Goal: Find specific page/section: Find specific page/section

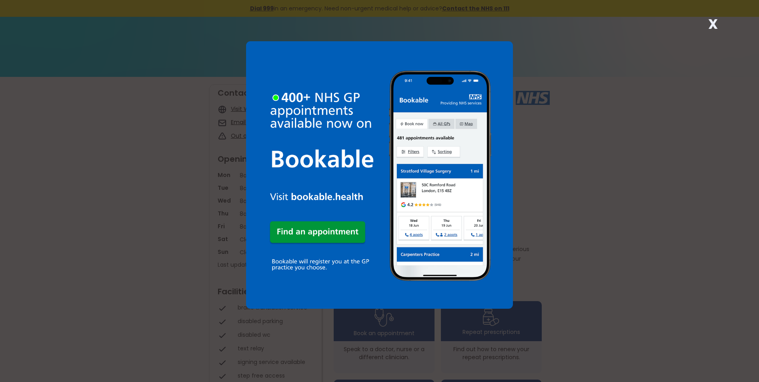
click at [592, 190] on div "X" at bounding box center [379, 191] width 759 height 382
click at [715, 20] on strong "X" at bounding box center [713, 23] width 10 height 19
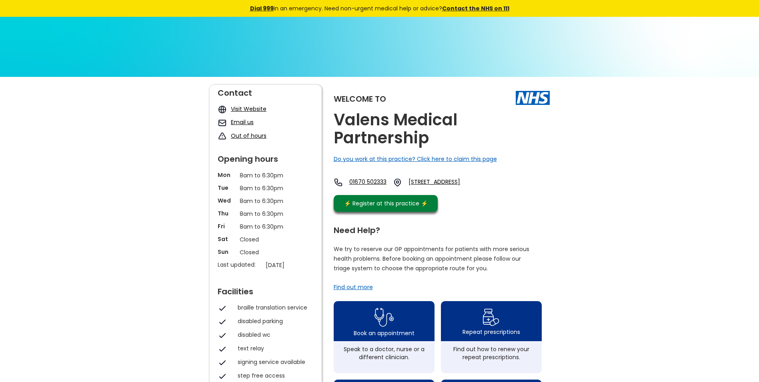
click at [257, 108] on link "Visit Website" at bounding box center [249, 109] width 36 height 8
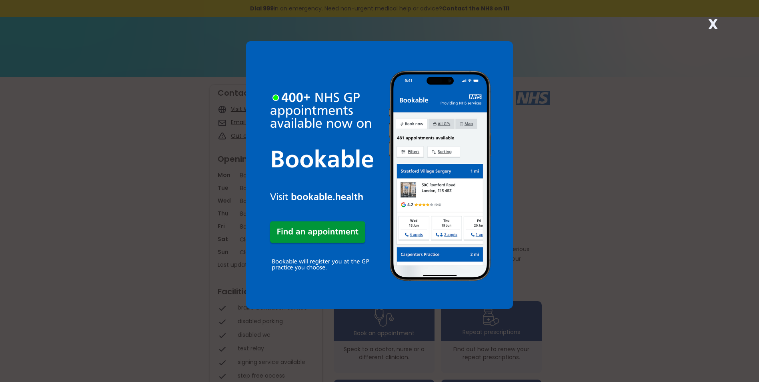
click at [715, 22] on strong "X" at bounding box center [713, 23] width 10 height 19
